Goal: Information Seeking & Learning: Learn about a topic

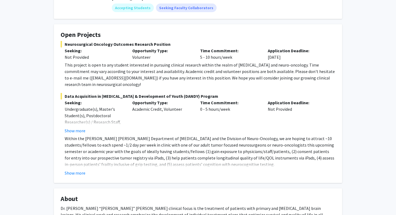
scroll to position [80, 0]
click at [79, 169] on button "Show more" at bounding box center [75, 172] width 21 height 6
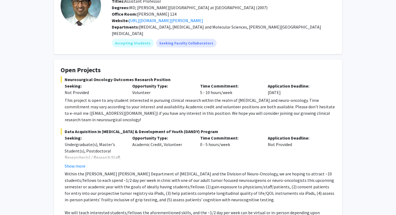
scroll to position [41, 0]
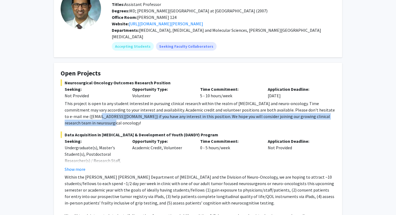
drag, startPoint x: 88, startPoint y: 119, endPoint x: 83, endPoint y: 111, distance: 9.3
click at [83, 111] on div "This project is open to any student interested in pursuing clinical research wi…" at bounding box center [200, 113] width 271 height 26
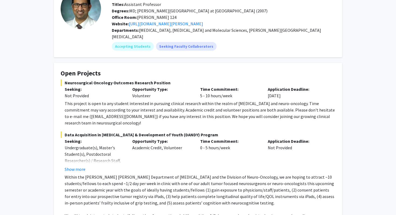
click at [92, 121] on fg-project-list "Neurosurgical Oncology Outcomes Research Position Seeking: Not Provided Opportu…" at bounding box center [198, 172] width 275 height 187
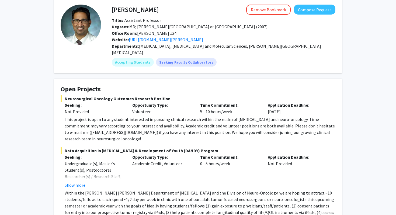
scroll to position [25, 0]
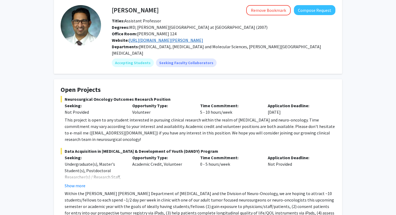
click at [158, 39] on link "[URL][DOMAIN_NAME][PERSON_NAME]" at bounding box center [166, 39] width 74 height 5
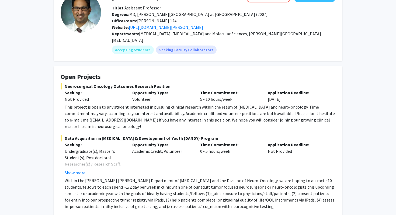
scroll to position [41, 0]
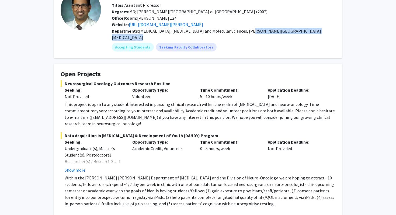
drag, startPoint x: 246, startPoint y: 31, endPoint x: 327, endPoint y: 31, distance: 81.3
click at [321, 31] on span "[MEDICAL_DATA], [MEDICAL_DATA] and Molecular Sciences, [PERSON_NAME][GEOGRAPHIC…" at bounding box center [216, 34] width 209 height 12
copy span "[PERSON_NAME][GEOGRAPHIC_DATA][MEDICAL_DATA]"
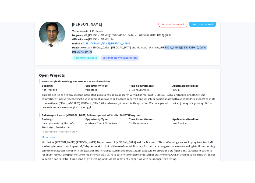
scroll to position [40, 0]
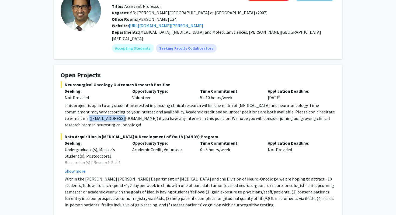
drag, startPoint x: 104, startPoint y: 111, endPoint x: 67, endPoint y: 111, distance: 36.9
click at [67, 111] on div "This project is open to any student interested in pursuing clinical research wi…" at bounding box center [200, 115] width 271 height 26
copy div "[EMAIL_ADDRESS][DOMAIN_NAME]"
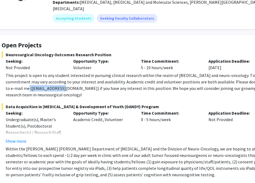
scroll to position [69, 23]
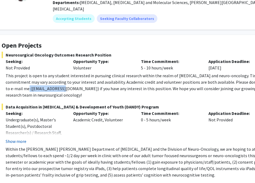
click at [23, 138] on button "Show more" at bounding box center [16, 141] width 21 height 6
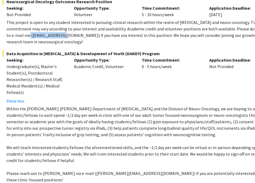
scroll to position [125, 22]
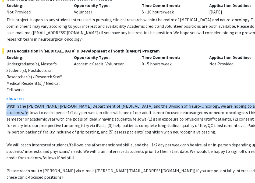
drag, startPoint x: 7, startPoint y: 99, endPoint x: 10, endPoint y: 102, distance: 4.6
click at [11, 103] on p "Within the [PERSON_NAME] [PERSON_NAME] Department of [MEDICAL_DATA] and the Div…" at bounding box center [141, 119] width 271 height 32
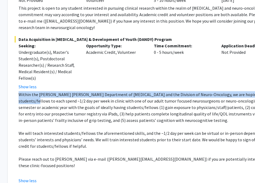
scroll to position [139, 10]
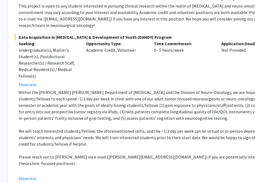
click at [74, 135] on p "We will teach interested students/fellows the aforementioned skills, and the ~1…" at bounding box center [154, 137] width 271 height 19
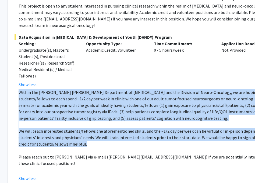
drag, startPoint x: 71, startPoint y: 137, endPoint x: 19, endPoint y: 85, distance: 73.7
click at [19, 89] on div "Within the [PERSON_NAME] [PERSON_NAME] Department of [MEDICAL_DATA] and the Div…" at bounding box center [154, 131] width 271 height 84
copy div "Within the [PERSON_NAME] [PERSON_NAME] Department of [MEDICAL_DATA] and the Div…"
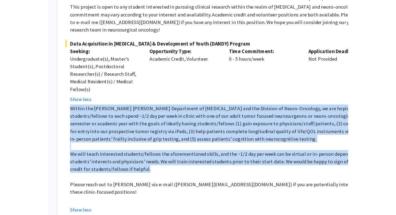
scroll to position [139, 0]
